Goal: Download file/media

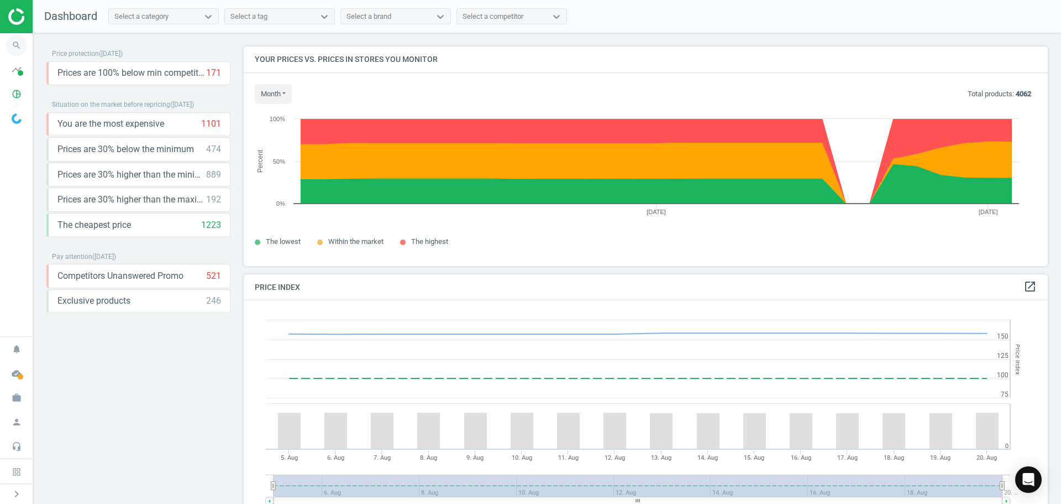
scroll to position [271, 813]
click at [16, 72] on icon "timeline" at bounding box center [16, 69] width 21 height 21
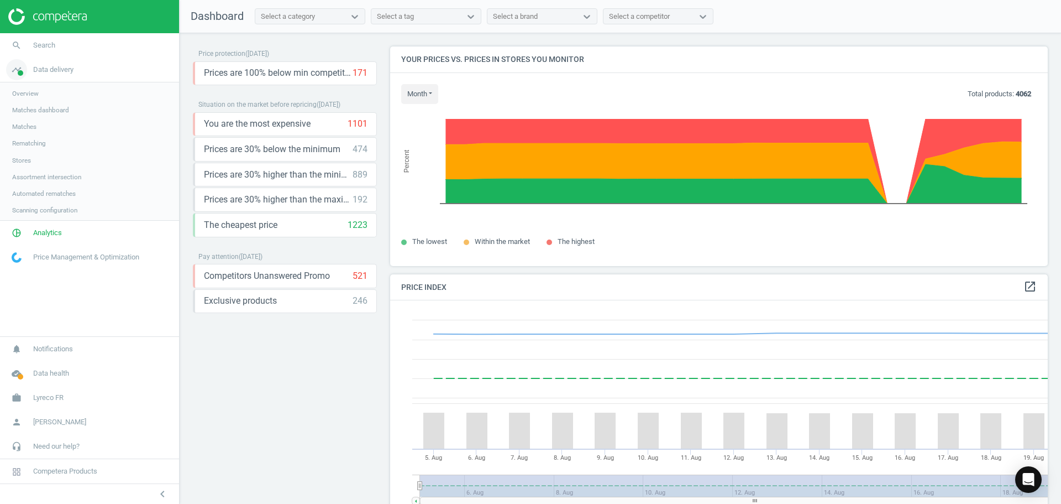
scroll to position [271, 667]
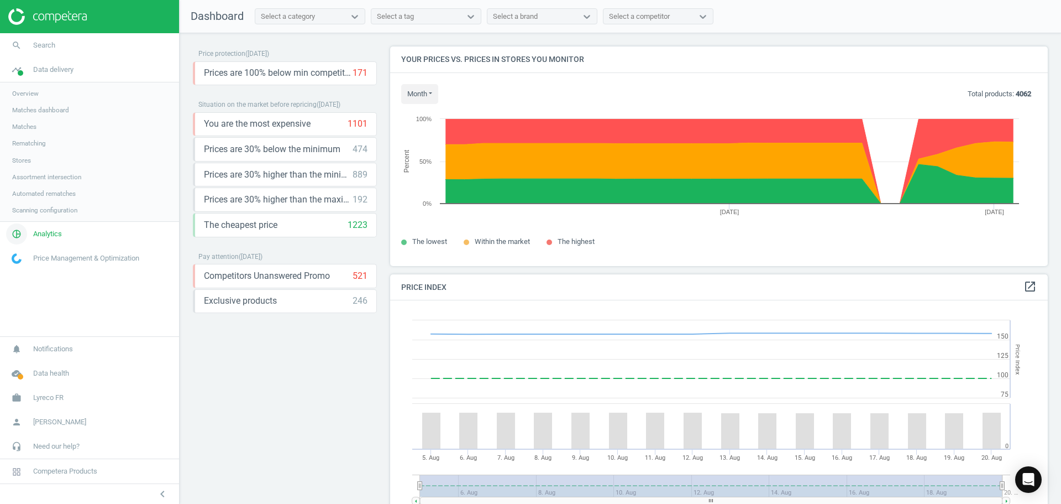
click at [31, 237] on span "pie_chart_outlined" at bounding box center [16, 234] width 33 height 24
click at [27, 138] on span "Products" at bounding box center [25, 134] width 26 height 9
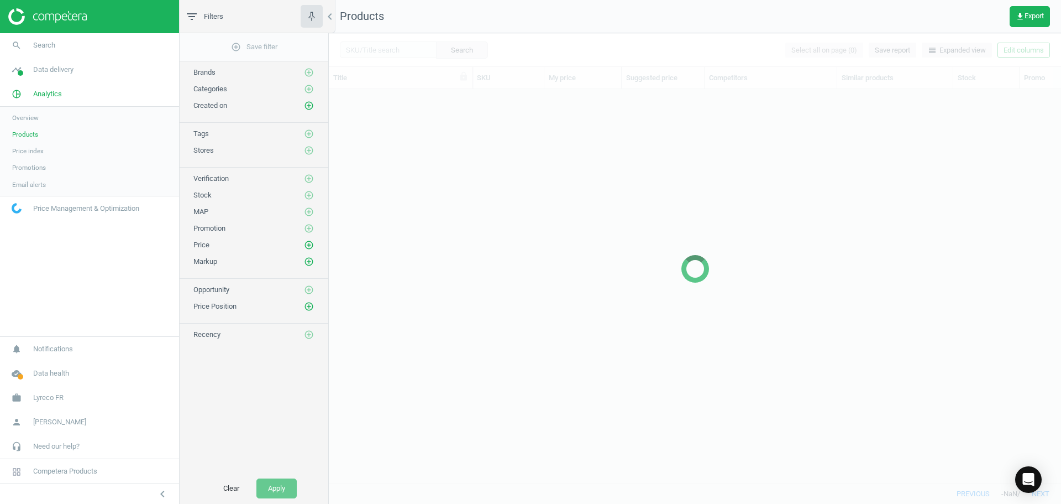
scroll to position [377, 724]
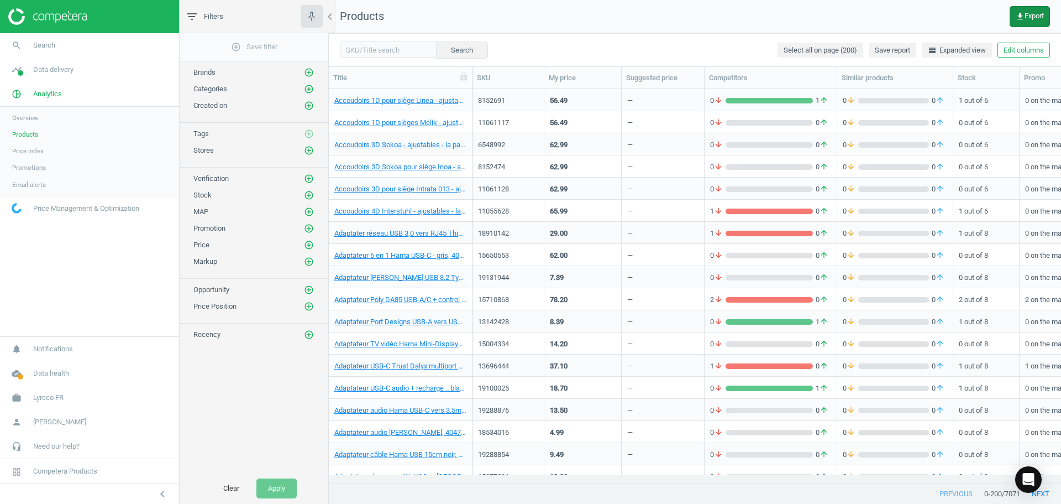
click at [1030, 16] on span "get_app Export" at bounding box center [1030, 16] width 28 height 9
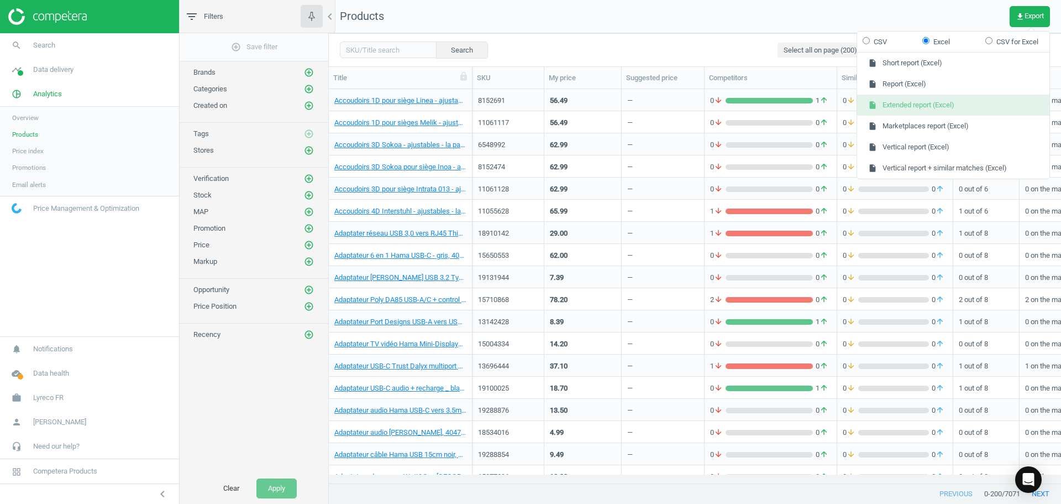
click at [938, 102] on button "insert_drive_file Extended report (Excel)" at bounding box center [953, 105] width 192 height 21
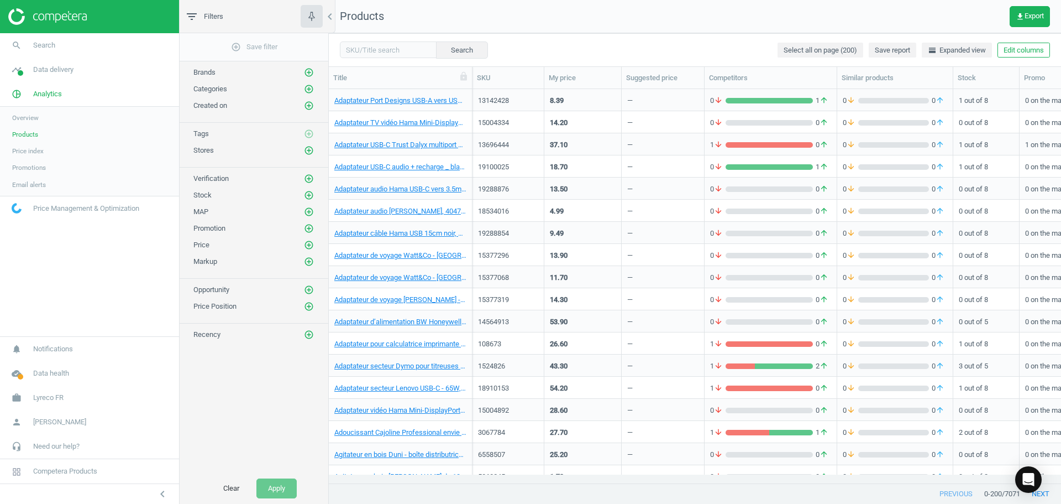
scroll to position [0, 0]
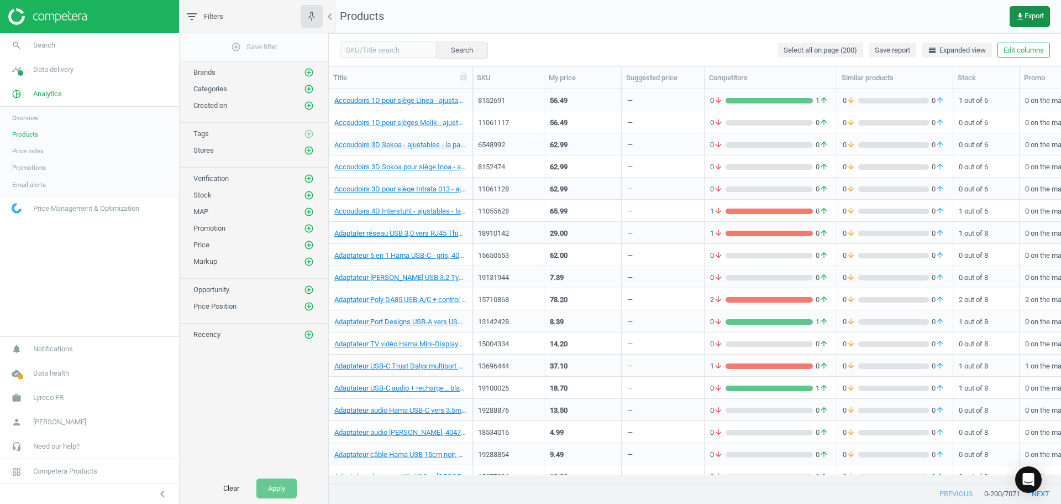
click at [1029, 17] on span "get_app Export" at bounding box center [1030, 16] width 28 height 9
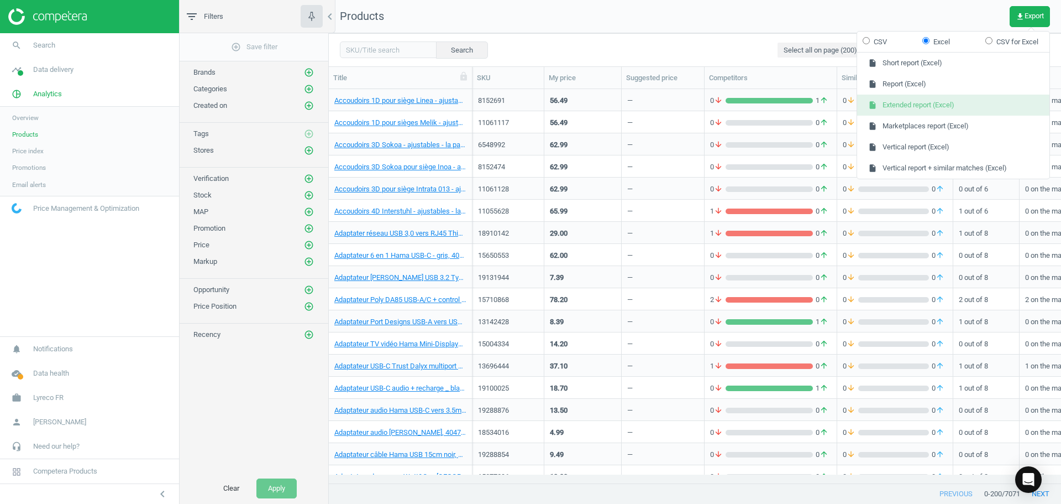
click at [966, 106] on button "insert_drive_file Extended report (Excel)" at bounding box center [953, 105] width 192 height 21
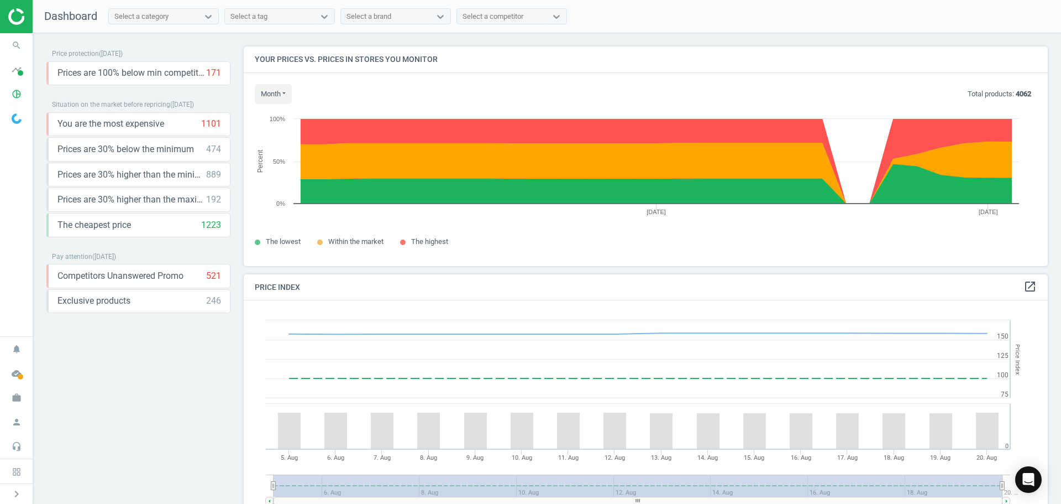
scroll to position [271, 813]
click at [22, 94] on icon "pie_chart_outlined" at bounding box center [16, 93] width 21 height 21
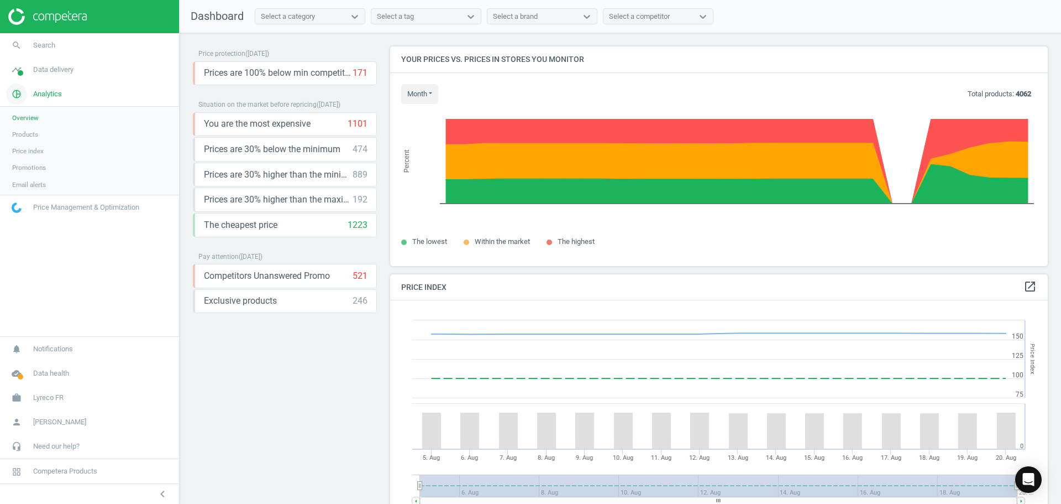
scroll to position [271, 667]
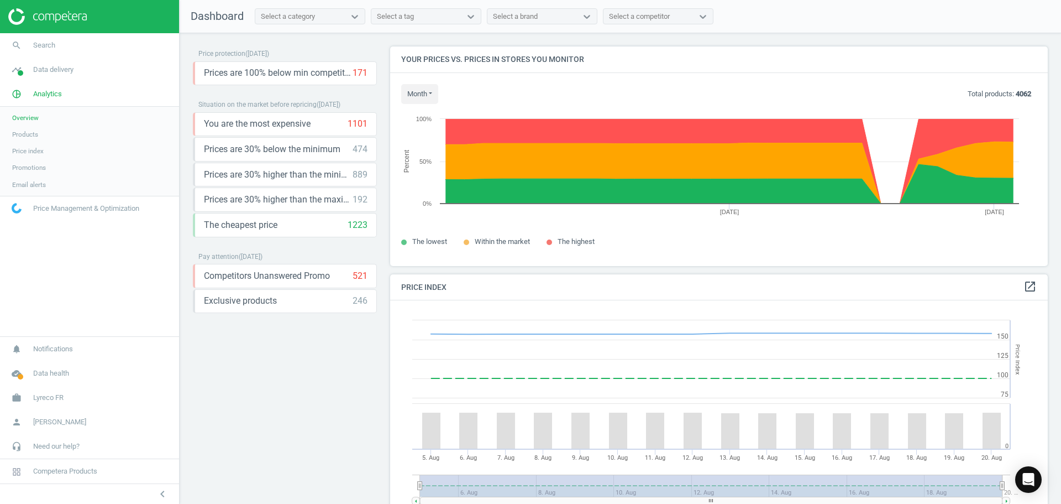
click at [30, 137] on span "Products" at bounding box center [25, 134] width 26 height 9
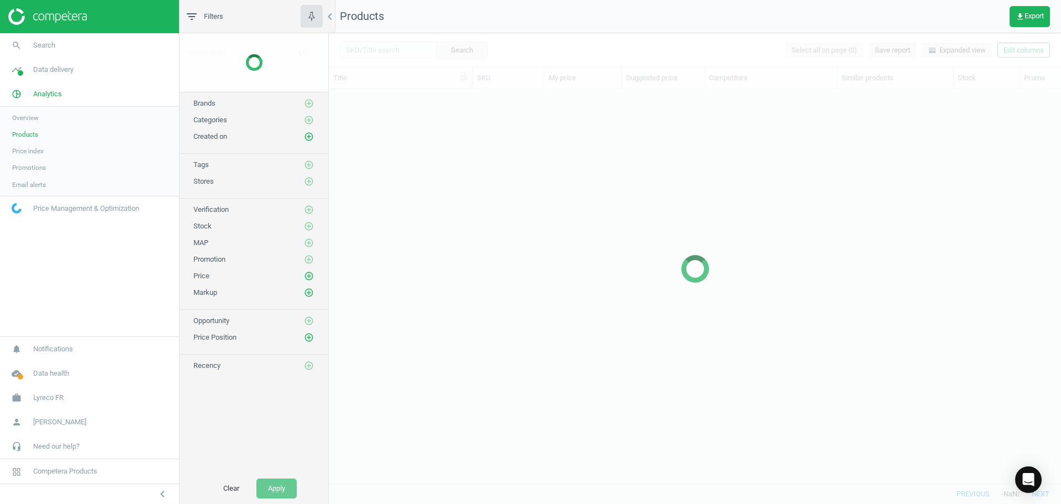
scroll to position [377, 724]
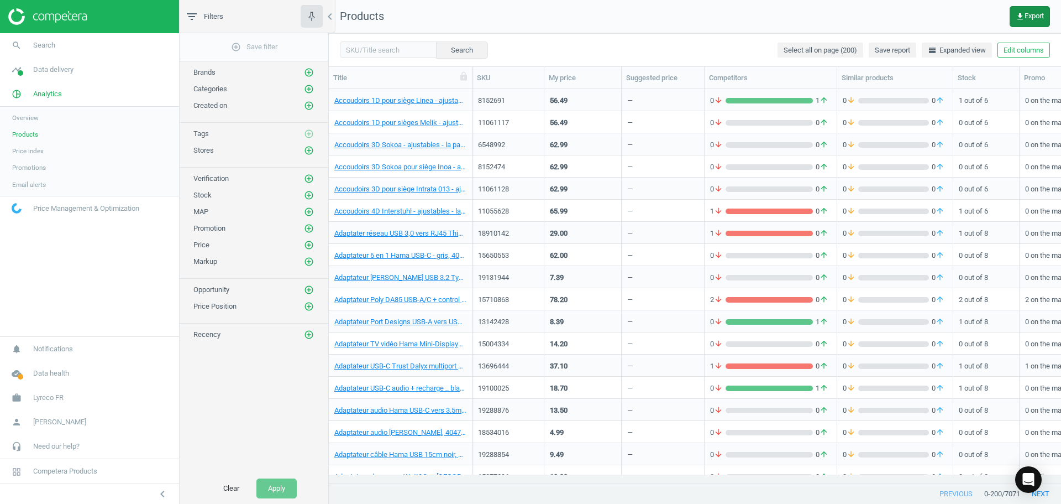
click at [1023, 16] on icon "get_app" at bounding box center [1020, 16] width 9 height 9
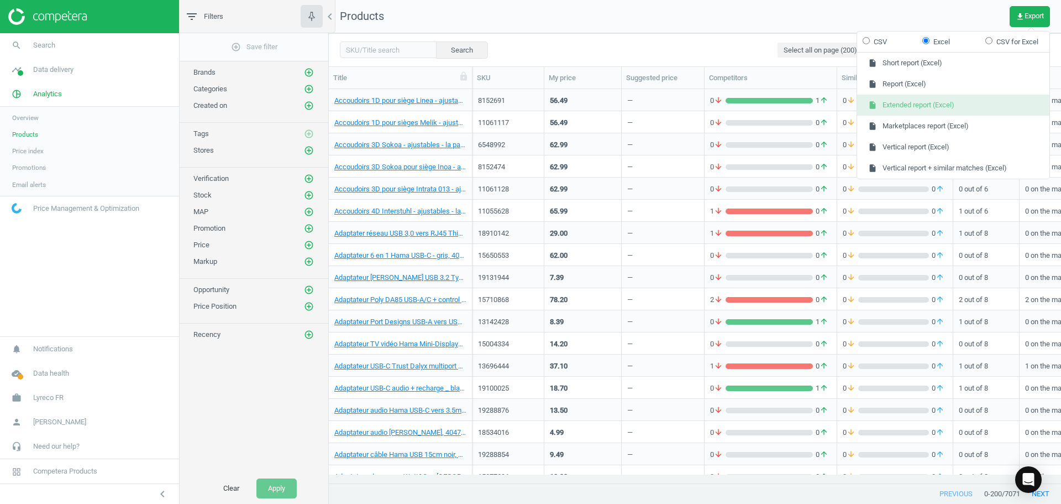
click at [949, 103] on button "insert_drive_file Extended report (Excel)" at bounding box center [953, 105] width 192 height 21
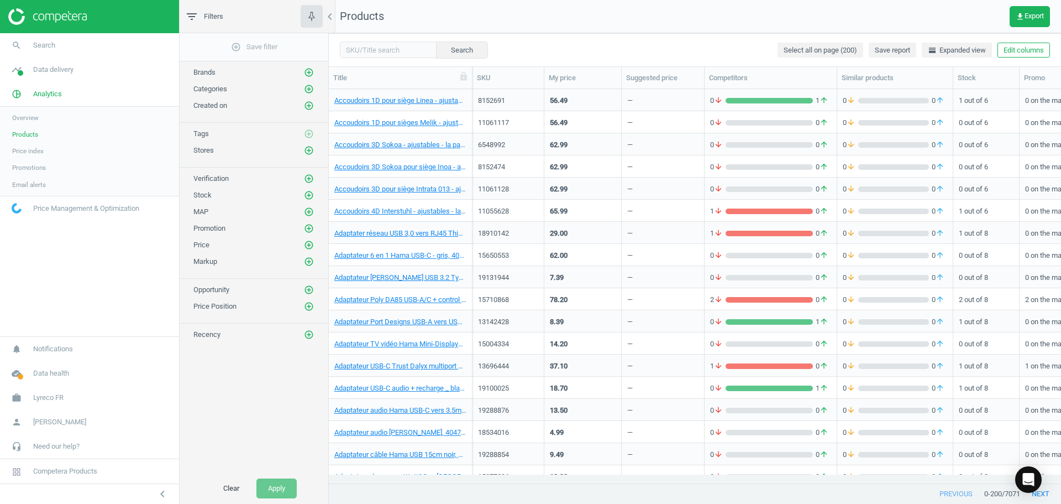
click at [242, 350] on div "add_circle_outline Save filter Brands add_circle_outline Categories add_circle_…" at bounding box center [254, 252] width 149 height 439
